Goal: Task Accomplishment & Management: Manage account settings

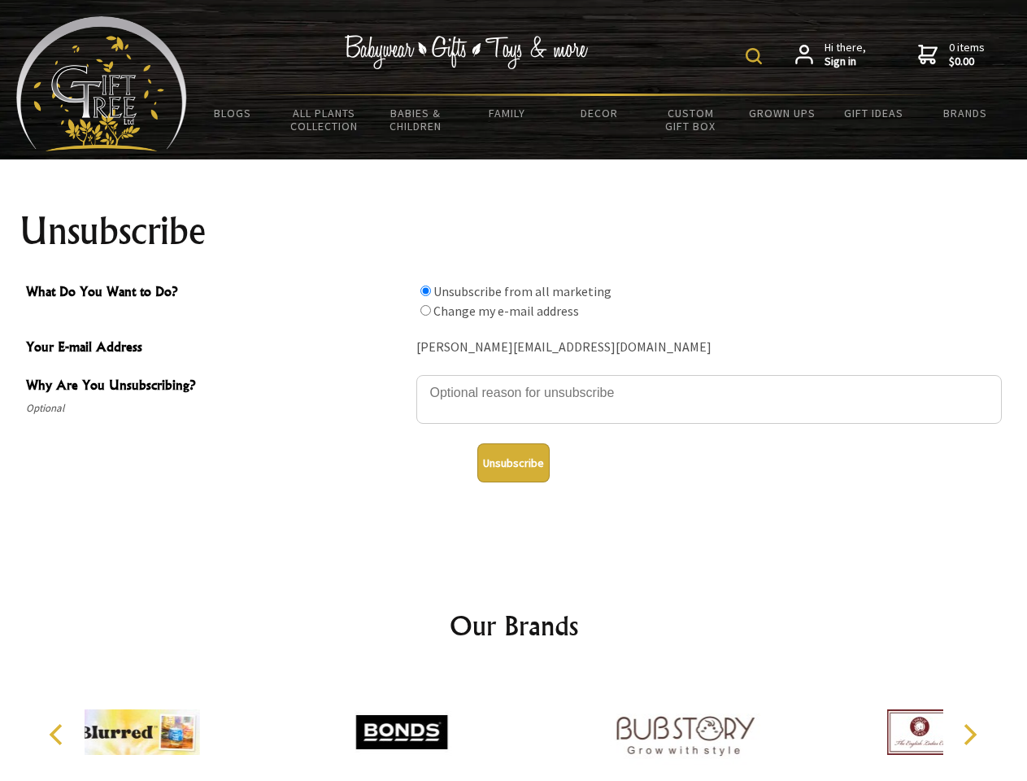
click at [756, 56] on img at bounding box center [754, 56] width 16 height 16
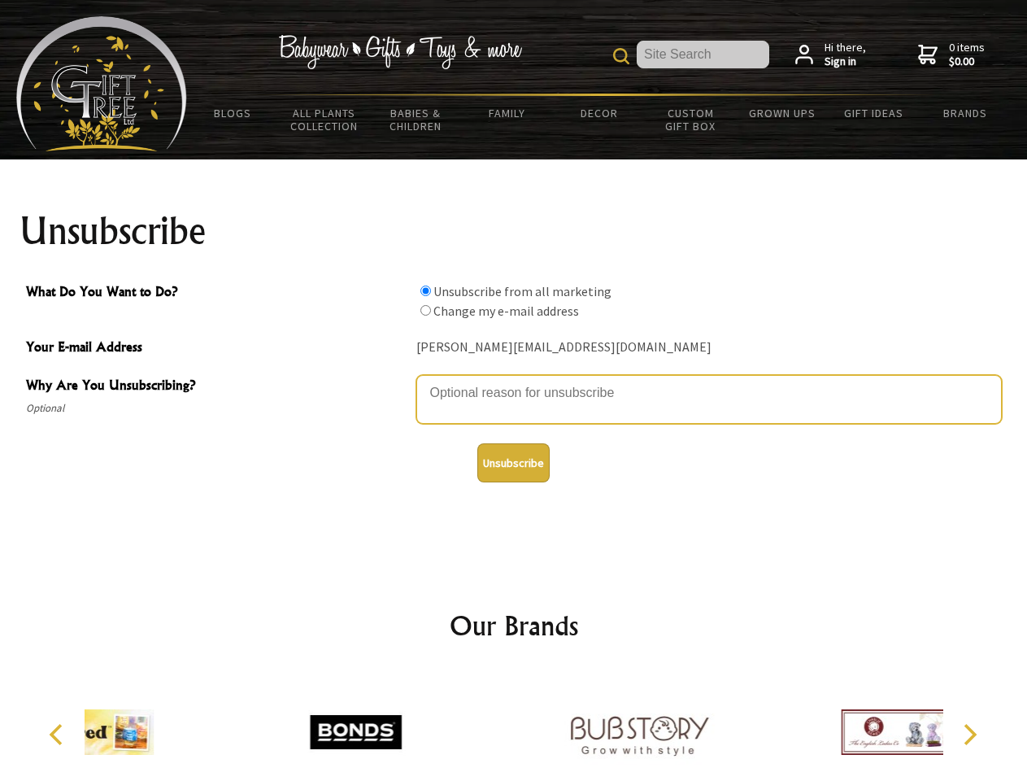
click at [514, 381] on textarea "Why Are You Unsubscribing?" at bounding box center [709, 399] width 586 height 49
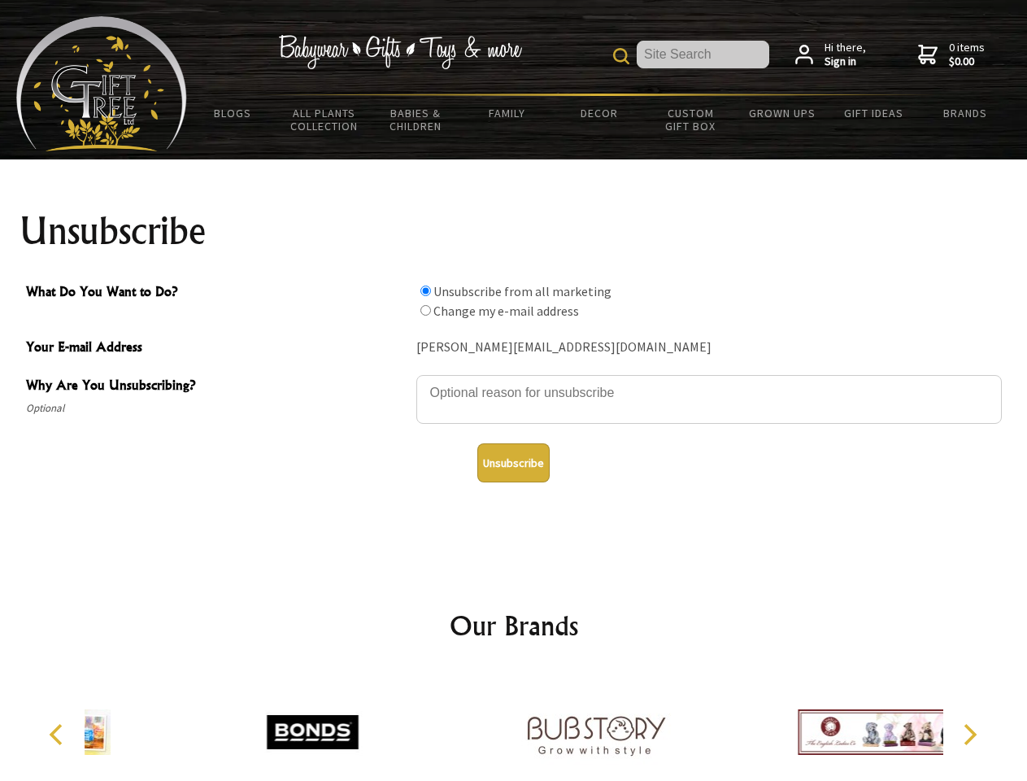
click at [425, 290] on input "What Do You Want to Do?" at bounding box center [425, 290] width 11 height 11
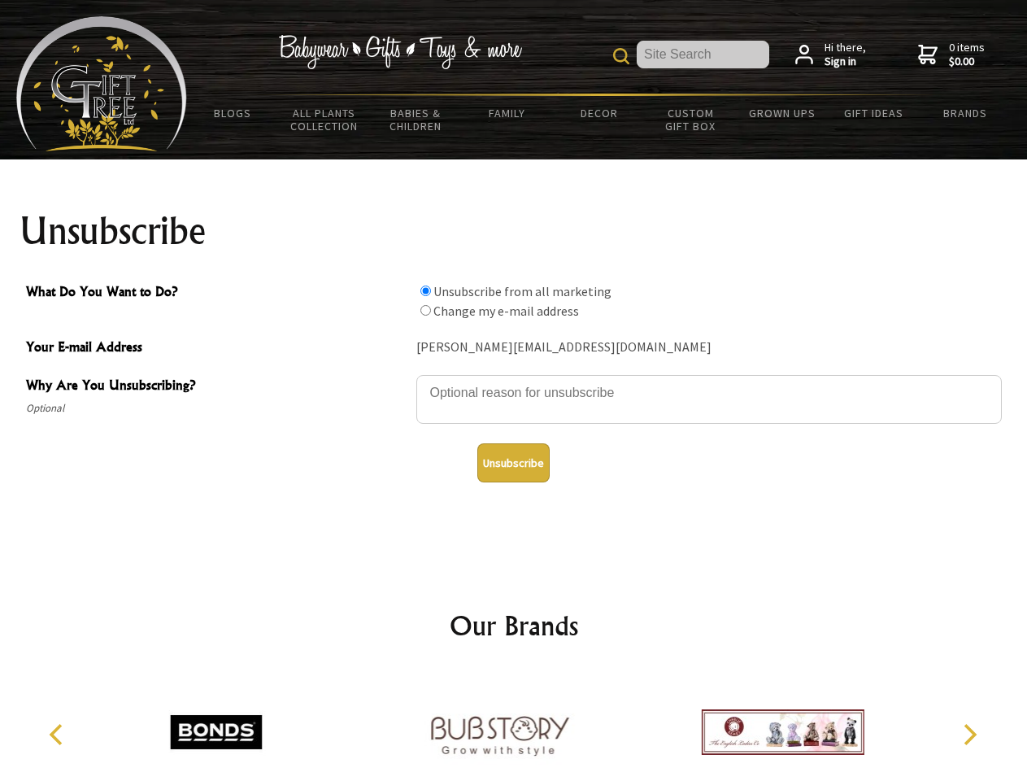
click at [425, 310] on input "What Do You Want to Do?" at bounding box center [425, 310] width 11 height 11
radio input "true"
click at [513, 463] on button "Unsubscribe" at bounding box center [513, 462] width 72 height 39
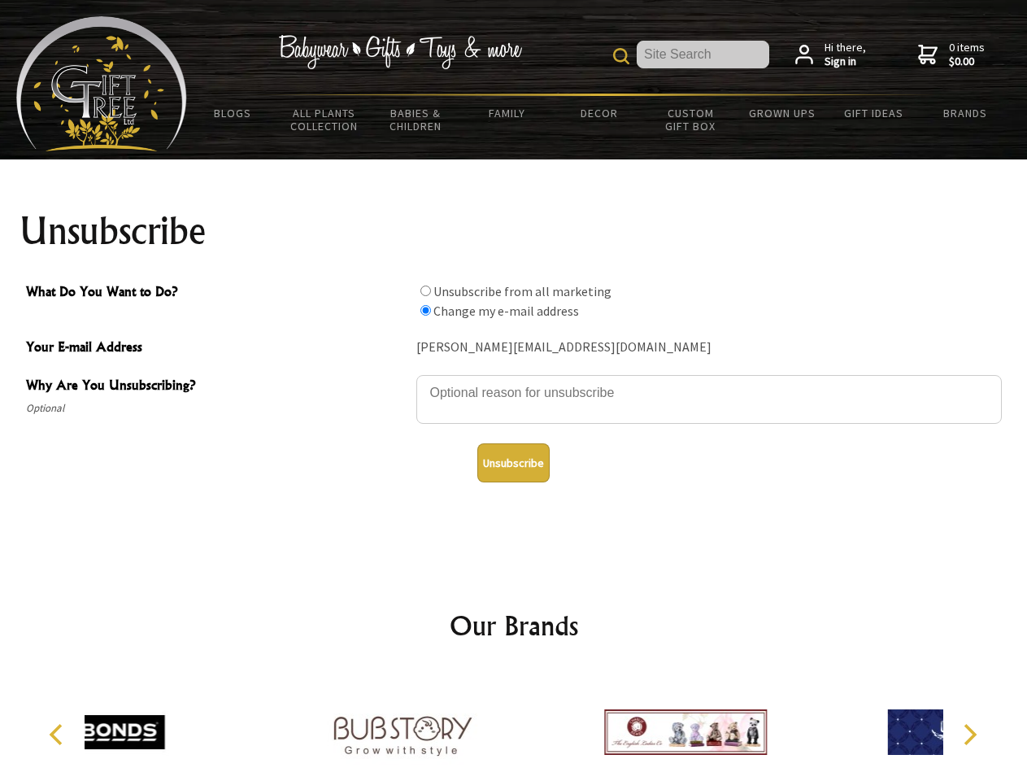
click at [544, 725] on div at bounding box center [685, 734] width 283 height 127
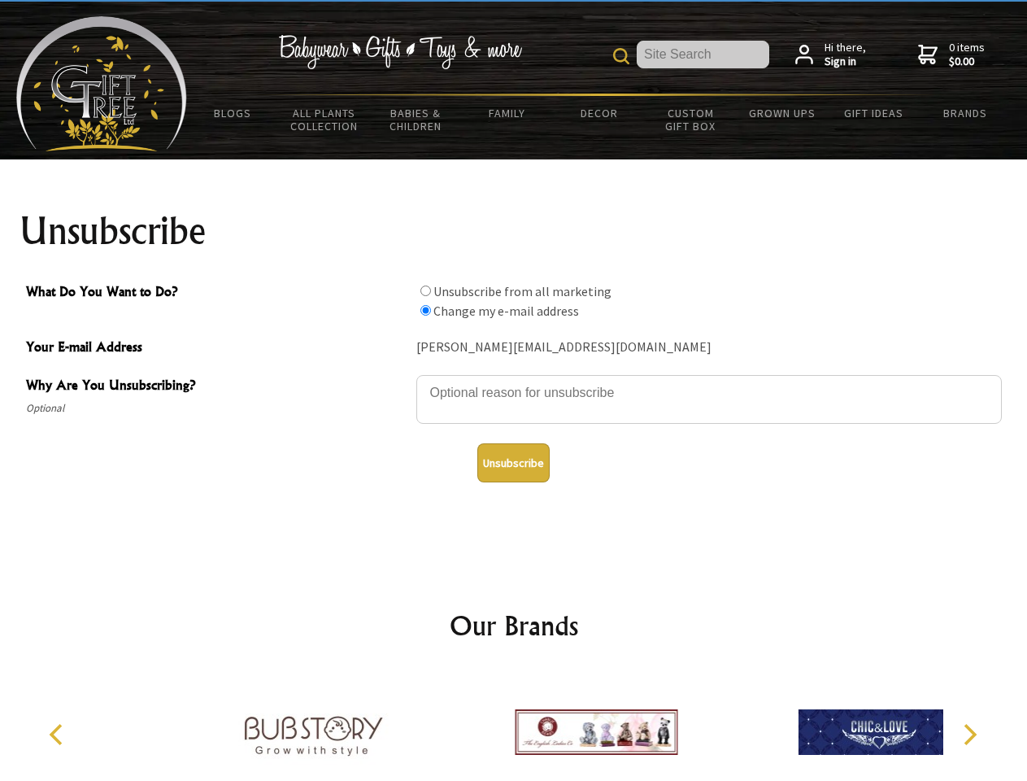
click at [59, 734] on icon "Previous" at bounding box center [57, 734] width 21 height 21
click at [969, 734] on icon "Next" at bounding box center [968, 734] width 21 height 21
